Goal: Transaction & Acquisition: Book appointment/travel/reservation

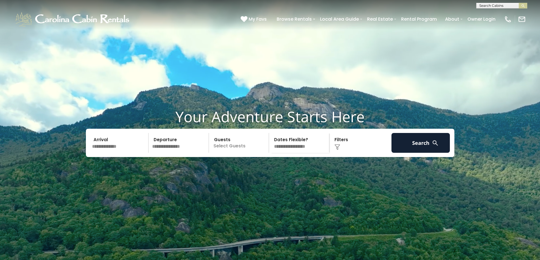
click at [106, 153] on input "text" at bounding box center [119, 143] width 59 height 20
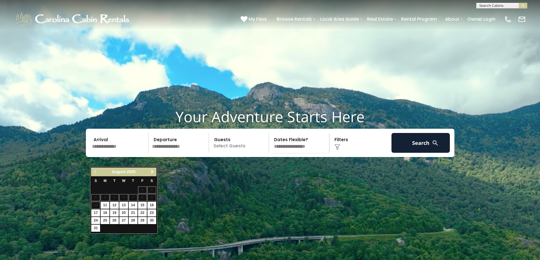
click at [154, 172] on span "Next" at bounding box center [152, 172] width 5 height 5
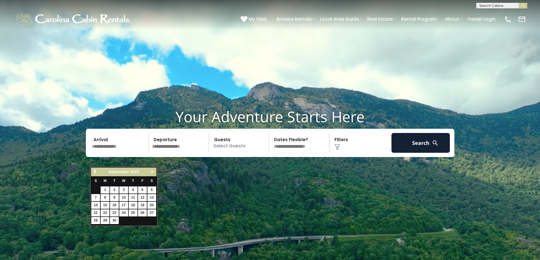
click at [154, 172] on span "Next" at bounding box center [152, 172] width 5 height 5
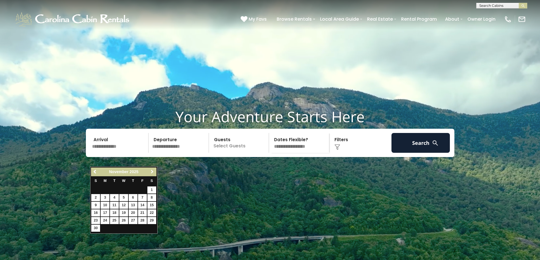
click at [154, 172] on span "Next" at bounding box center [152, 172] width 5 height 5
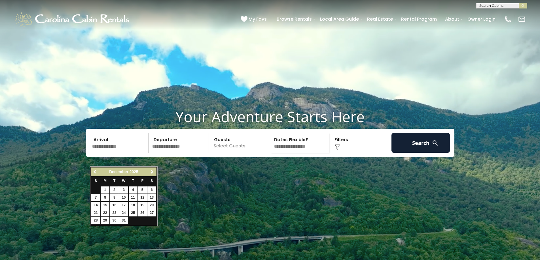
click at [93, 171] on span "Previous" at bounding box center [95, 172] width 5 height 5
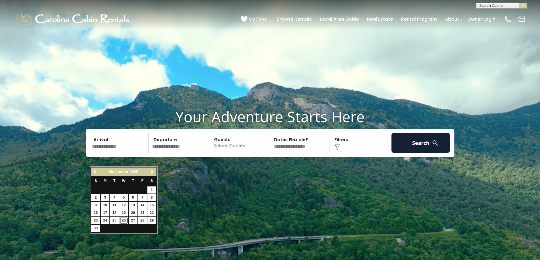
click at [123, 218] on link "26" at bounding box center [123, 220] width 9 height 7
type input "********"
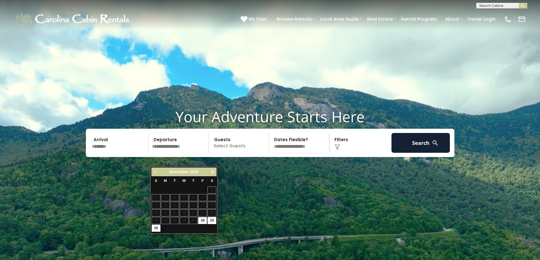
click at [214, 171] on span "Next" at bounding box center [212, 172] width 5 height 5
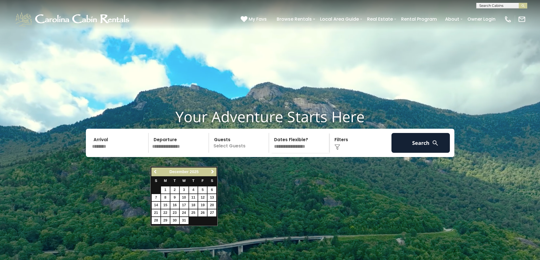
click at [155, 171] on span "Previous" at bounding box center [155, 172] width 5 height 5
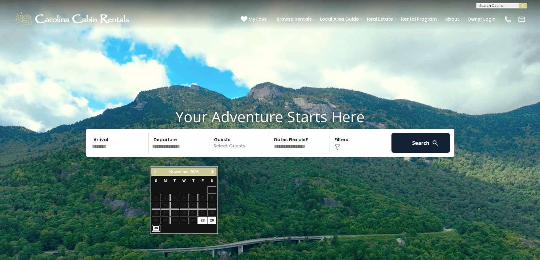
click at [154, 228] on link "30" at bounding box center [156, 228] width 9 height 7
type input "********"
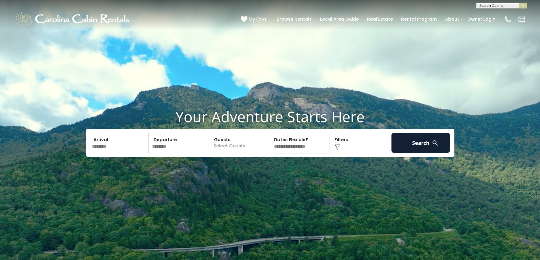
click at [233, 153] on p "Select Guests" at bounding box center [239, 143] width 58 height 20
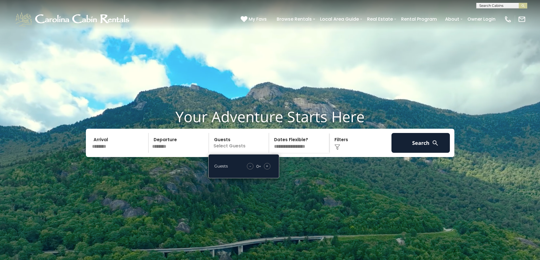
click at [268, 169] on span "+" at bounding box center [267, 166] width 2 height 6
click at [442, 152] on button "Search" at bounding box center [420, 143] width 59 height 20
